Goal: Find specific page/section: Find specific page/section

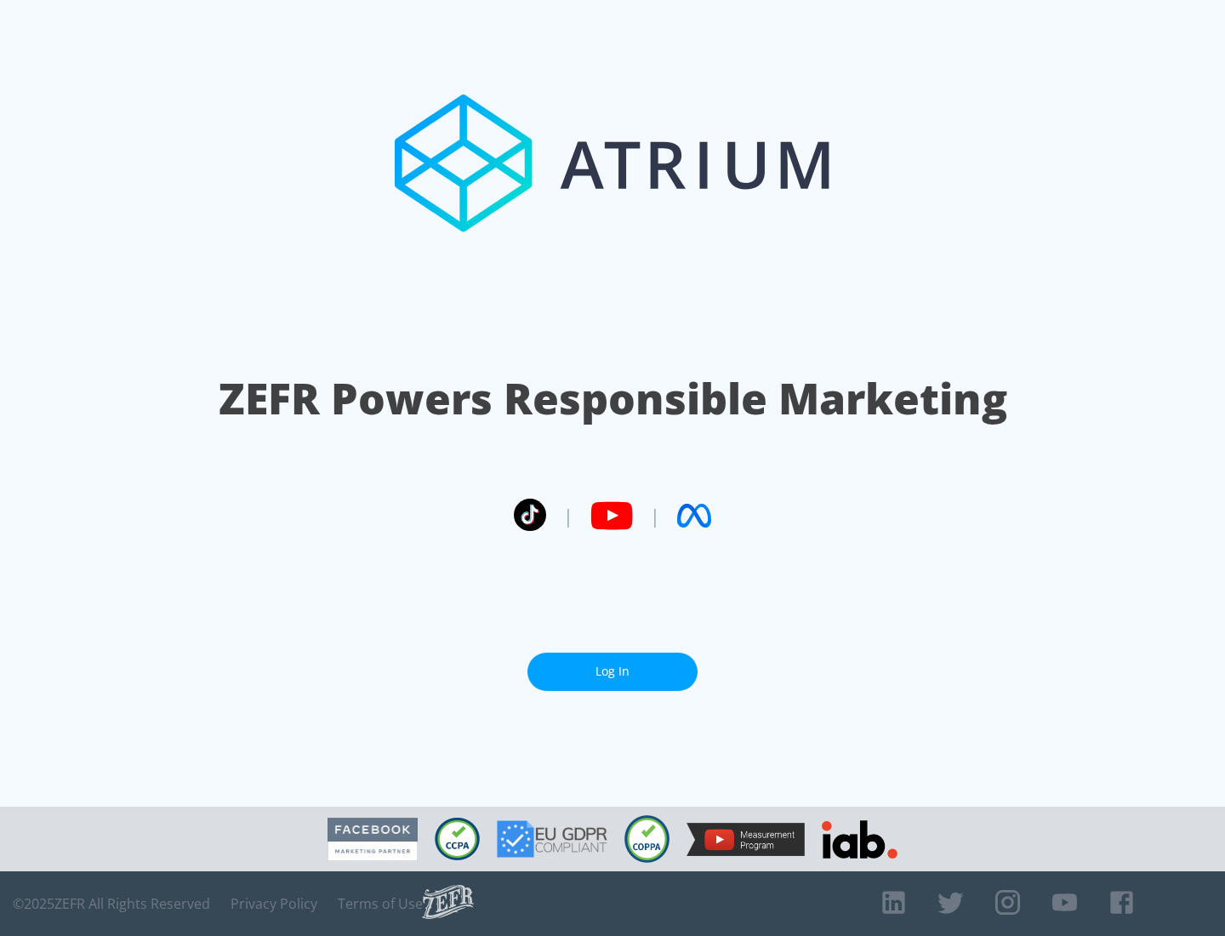
click at [613, 664] on link "Log In" at bounding box center [612, 672] width 170 height 38
